Goal: Navigation & Orientation: Find specific page/section

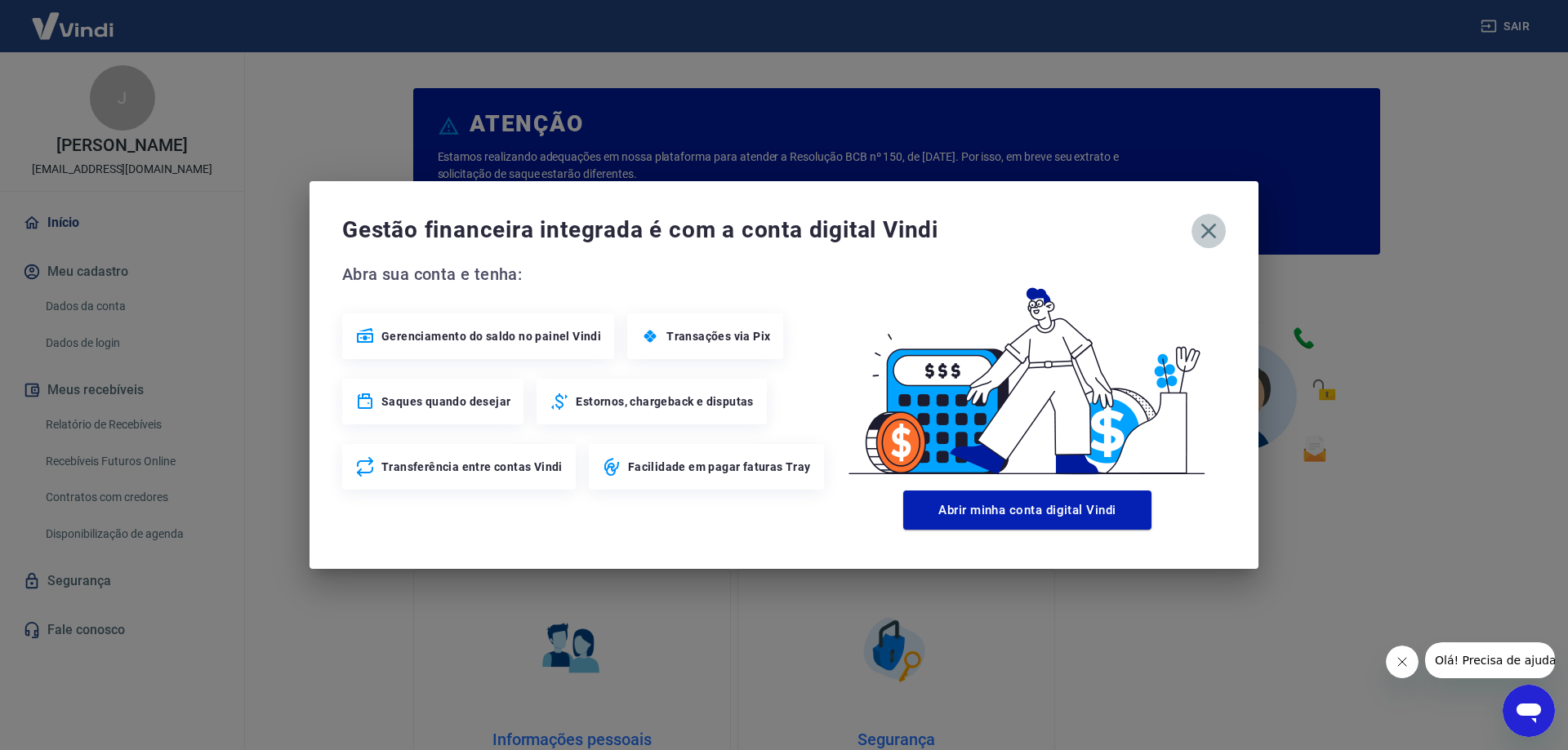
click at [1211, 234] on icon "button" at bounding box center [1209, 232] width 15 height 15
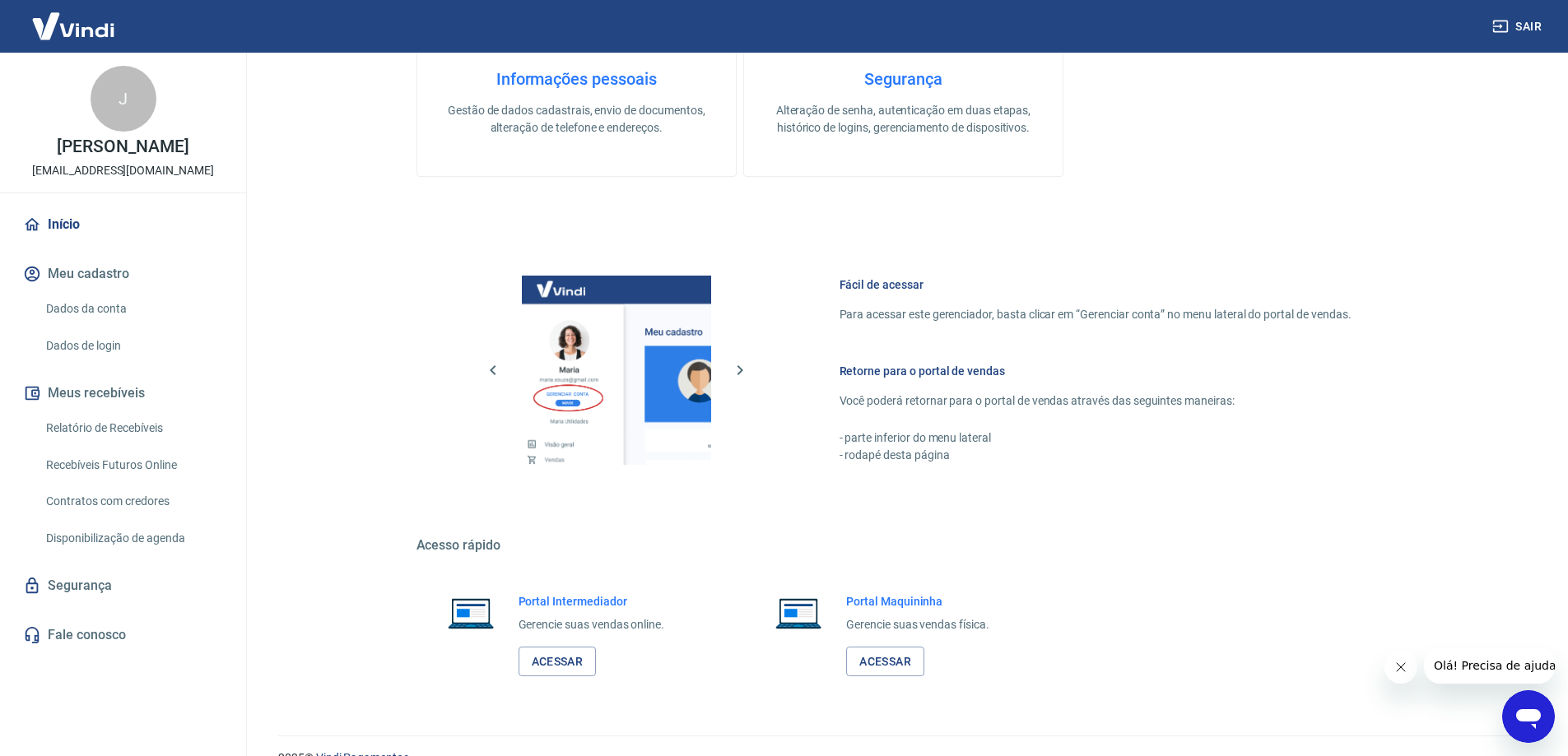
scroll to position [697, 0]
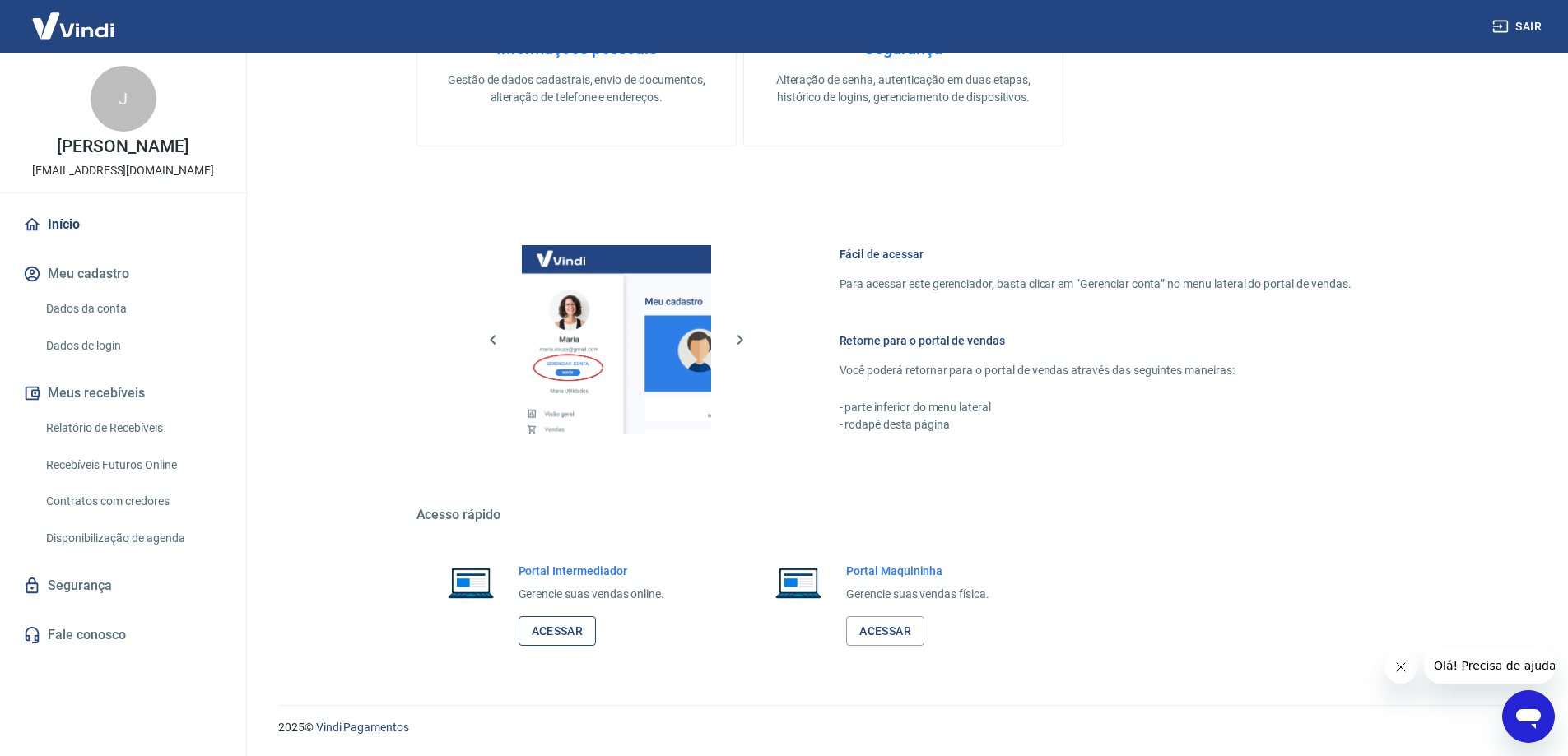
click at [556, 637] on link "Acessar" at bounding box center [558, 632] width 78 height 31
